Goal: Book appointment/travel/reservation

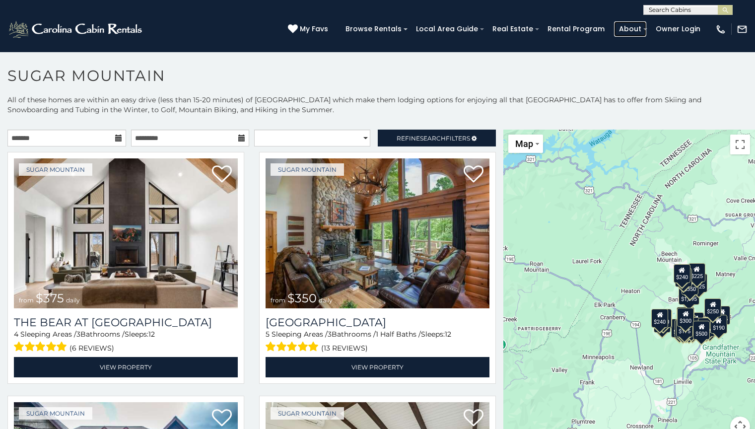
click at [632, 29] on link "About" at bounding box center [630, 28] width 32 height 15
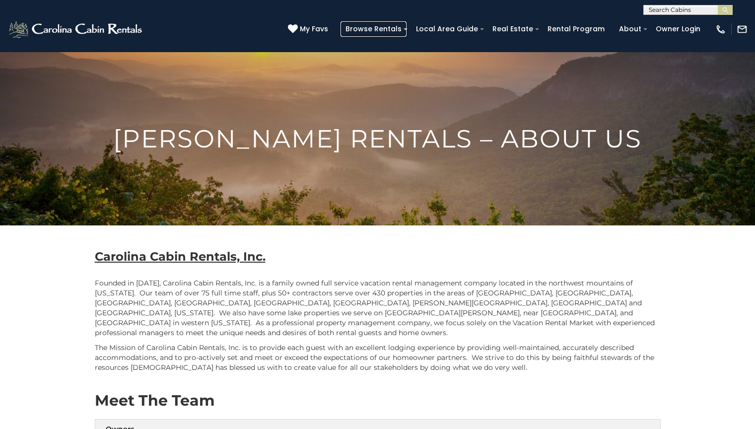
click at [386, 29] on link "Browse Rentals" at bounding box center [373, 28] width 66 height 15
